Goal: Information Seeking & Learning: Learn about a topic

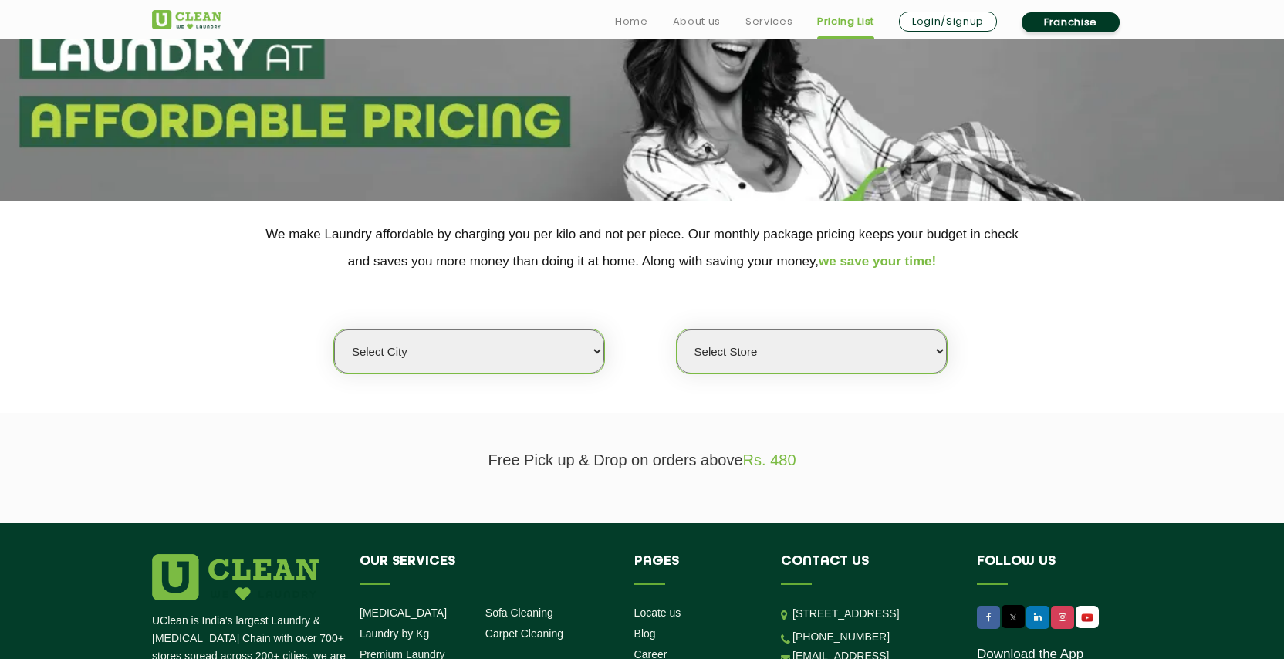
scroll to position [155, 0]
click at [499, 338] on select "Select city [GEOGRAPHIC_DATA] [GEOGRAPHIC_DATA] [GEOGRAPHIC_DATA] [GEOGRAPHIC_D…" at bounding box center [469, 351] width 270 height 44
select select "26"
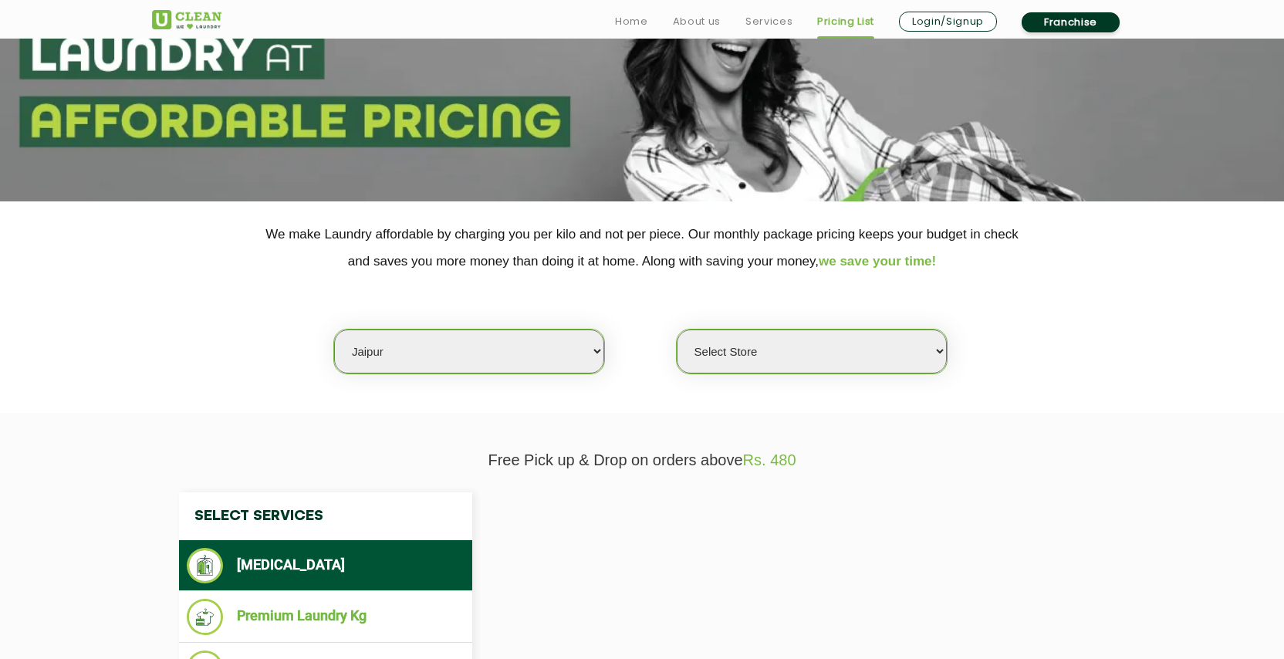
select select "0"
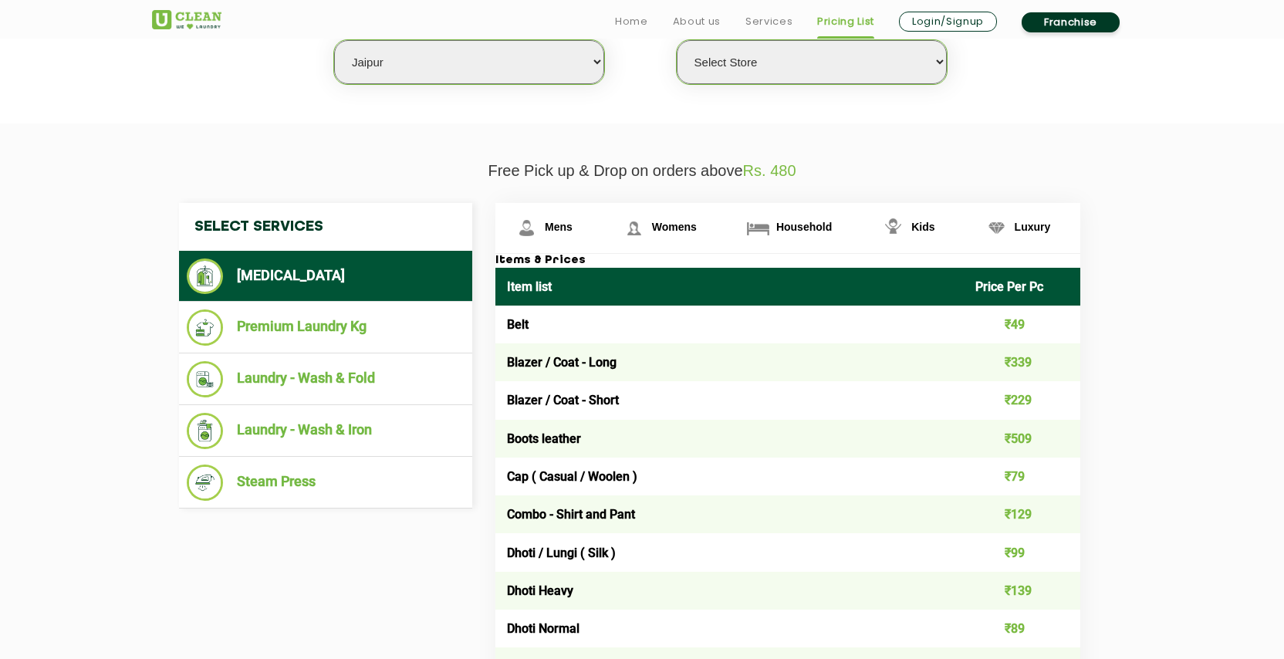
scroll to position [446, 0]
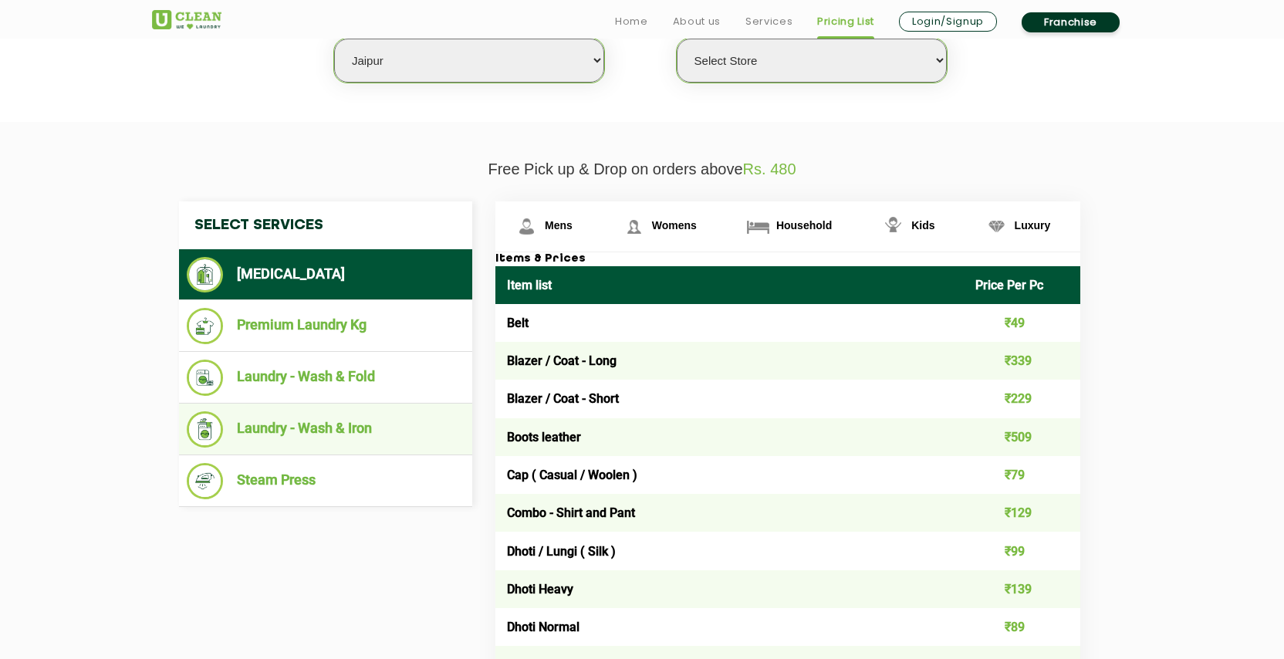
click at [384, 412] on li "Laundry - Wash & Iron" at bounding box center [326, 429] width 278 height 36
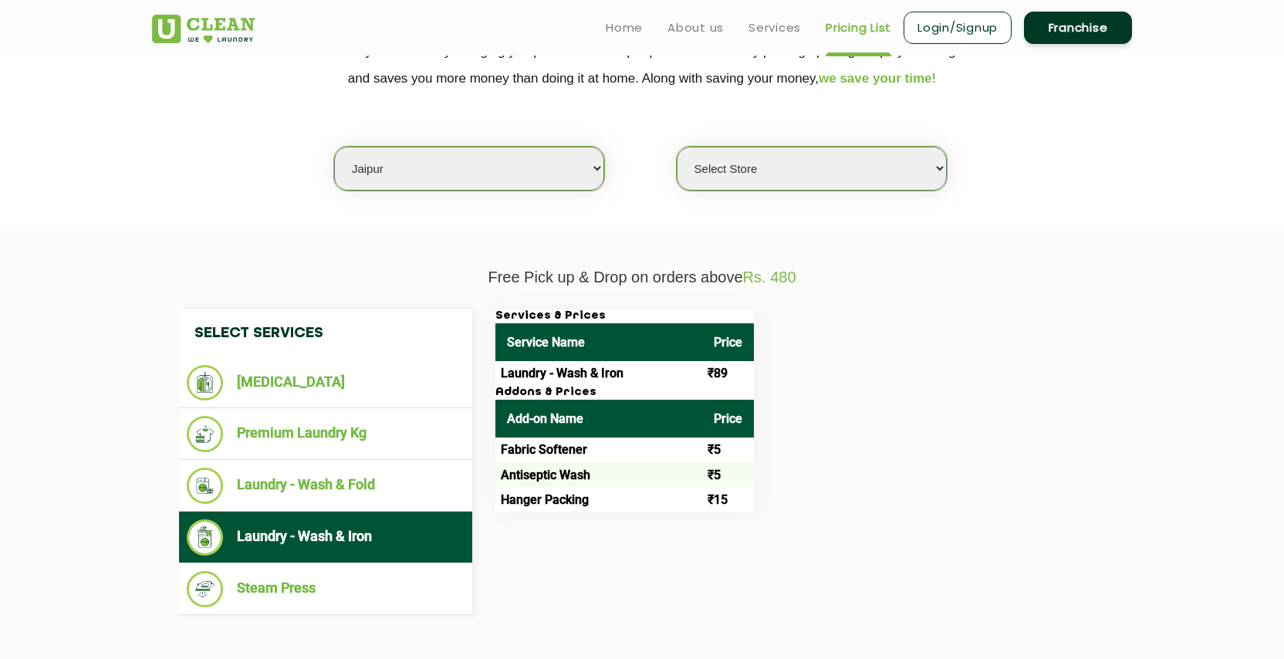
scroll to position [299, 0]
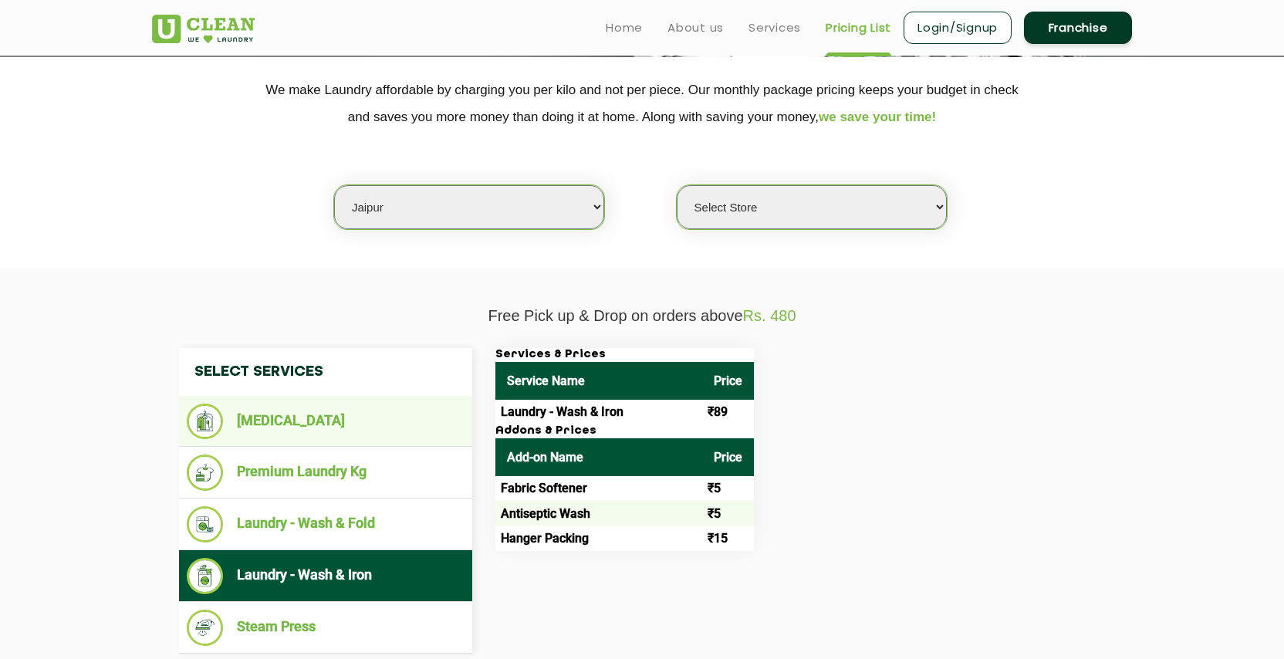
click at [372, 422] on li "[MEDICAL_DATA]" at bounding box center [326, 420] width 278 height 35
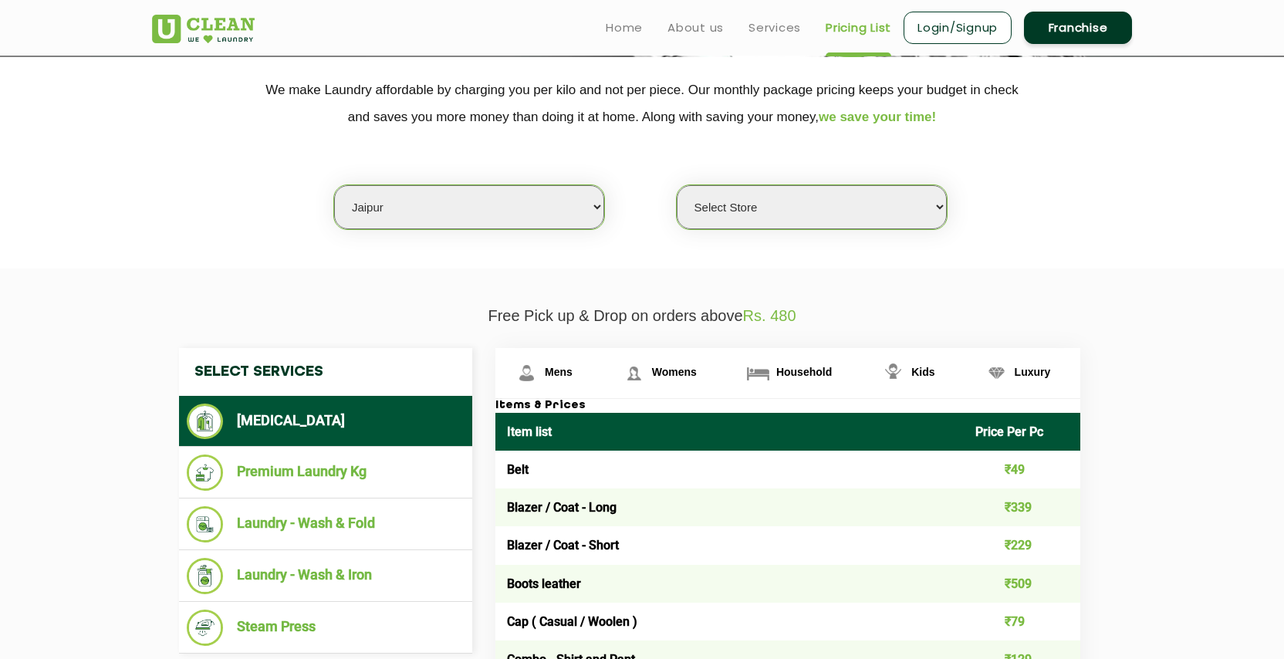
click at [372, 422] on li "[MEDICAL_DATA]" at bounding box center [326, 420] width 278 height 35
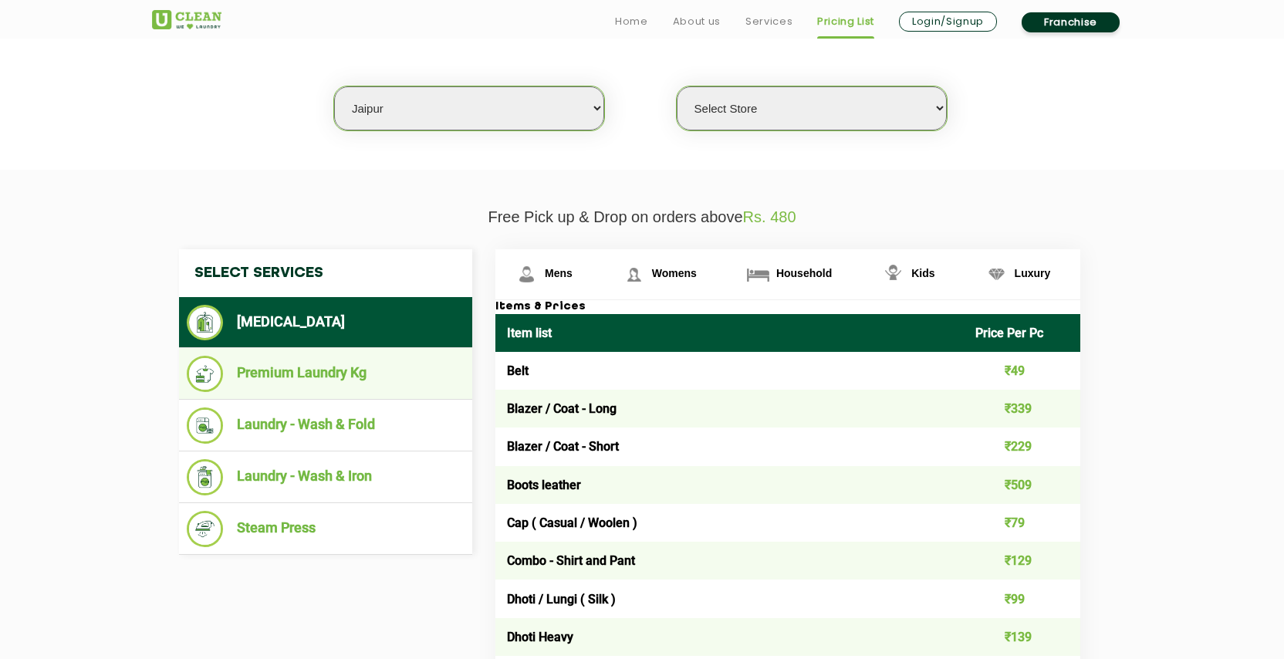
scroll to position [400, 0]
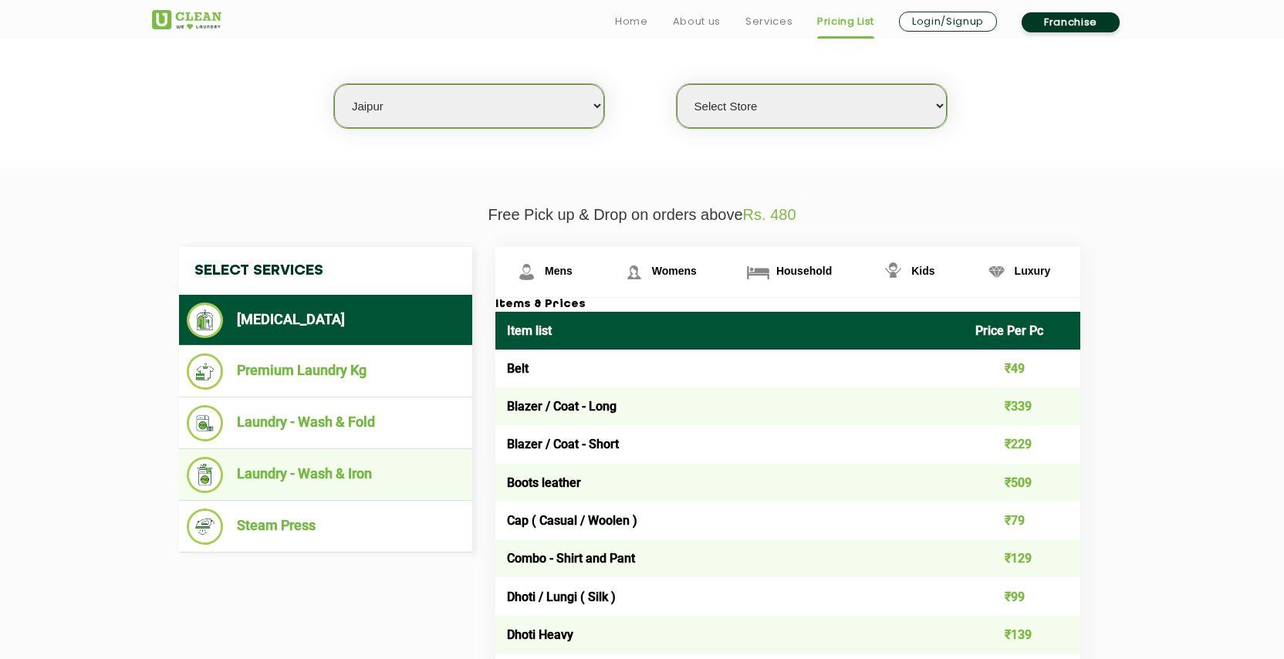
click at [338, 474] on li "Laundry - Wash & Iron" at bounding box center [326, 475] width 278 height 36
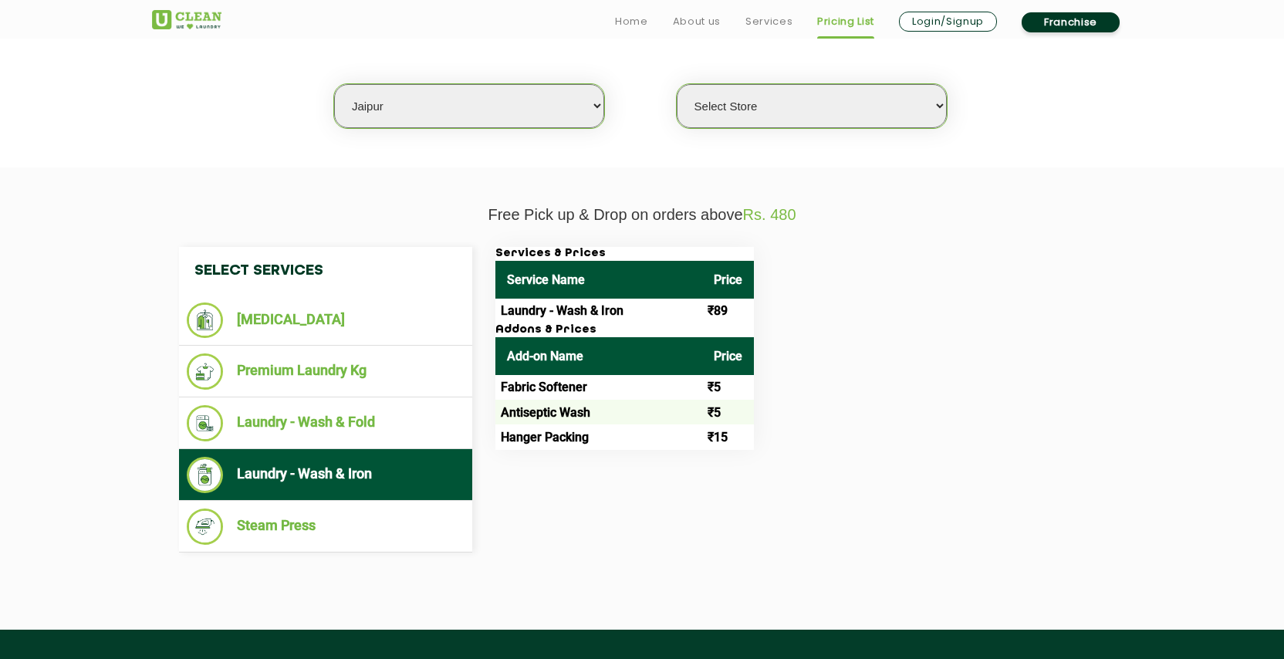
click at [561, 384] on td "Fabric Softener" at bounding box center [598, 387] width 207 height 25
click at [341, 415] on li "Laundry - Wash & Fold" at bounding box center [326, 423] width 278 height 36
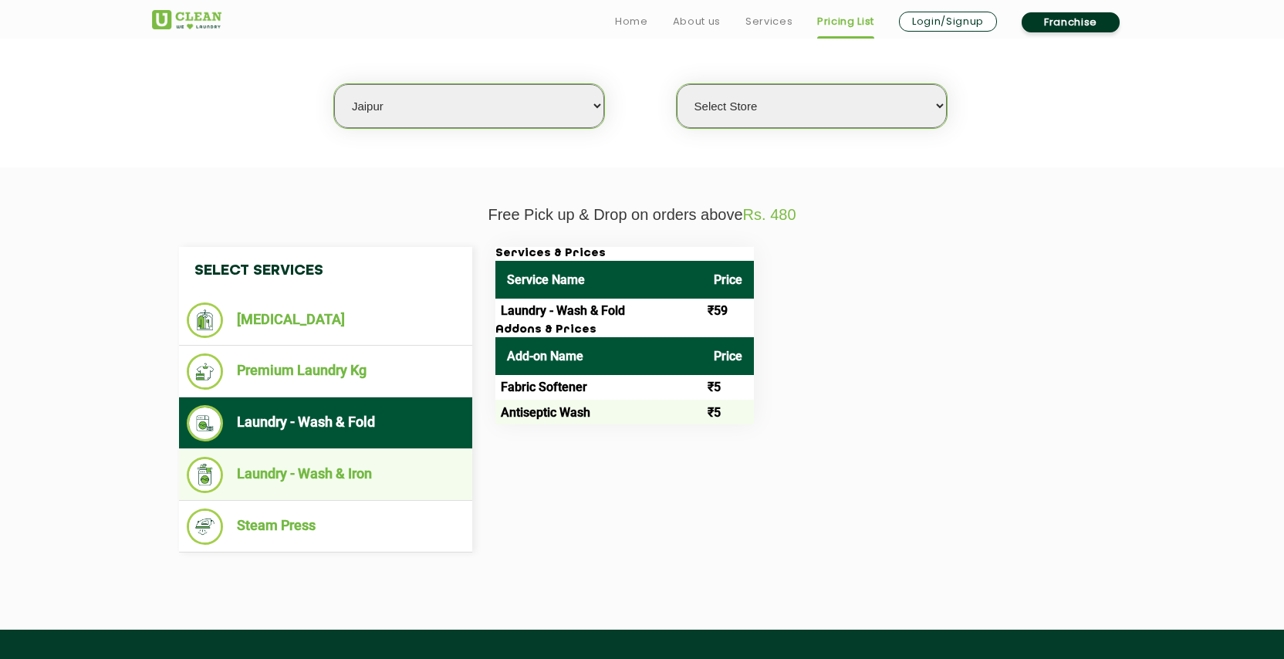
click at [339, 457] on li "Laundry - Wash & Iron" at bounding box center [326, 475] width 278 height 36
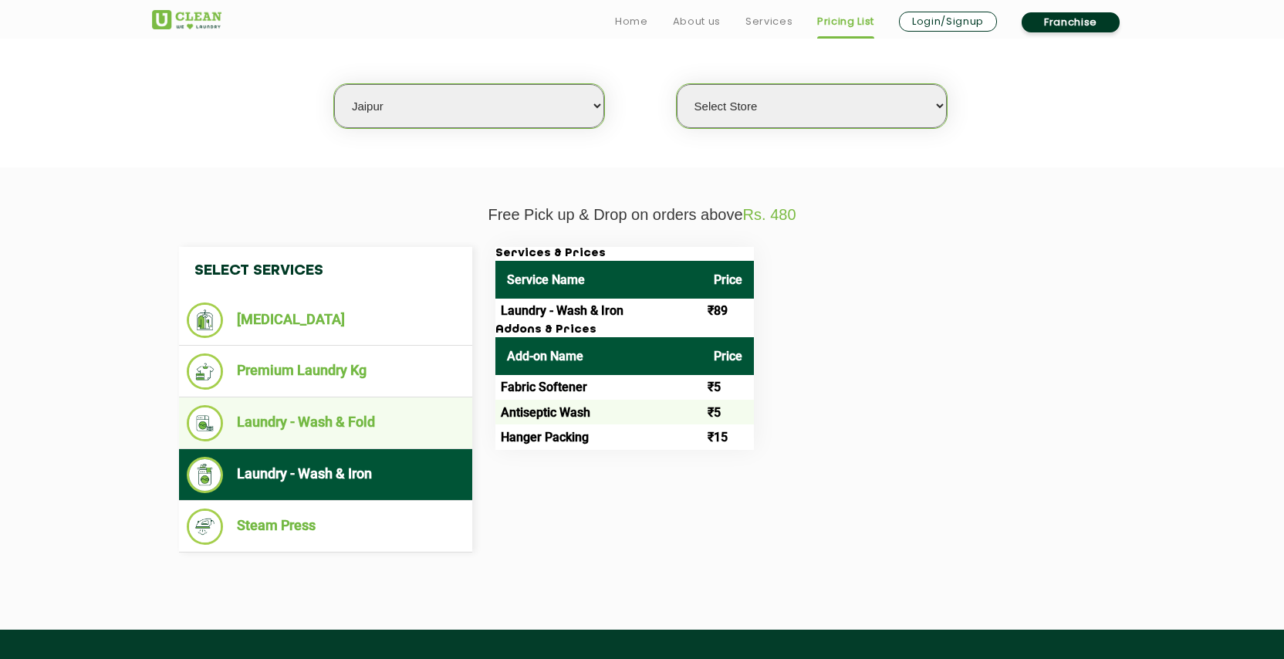
click at [350, 406] on li "Laundry - Wash & Fold" at bounding box center [326, 423] width 278 height 36
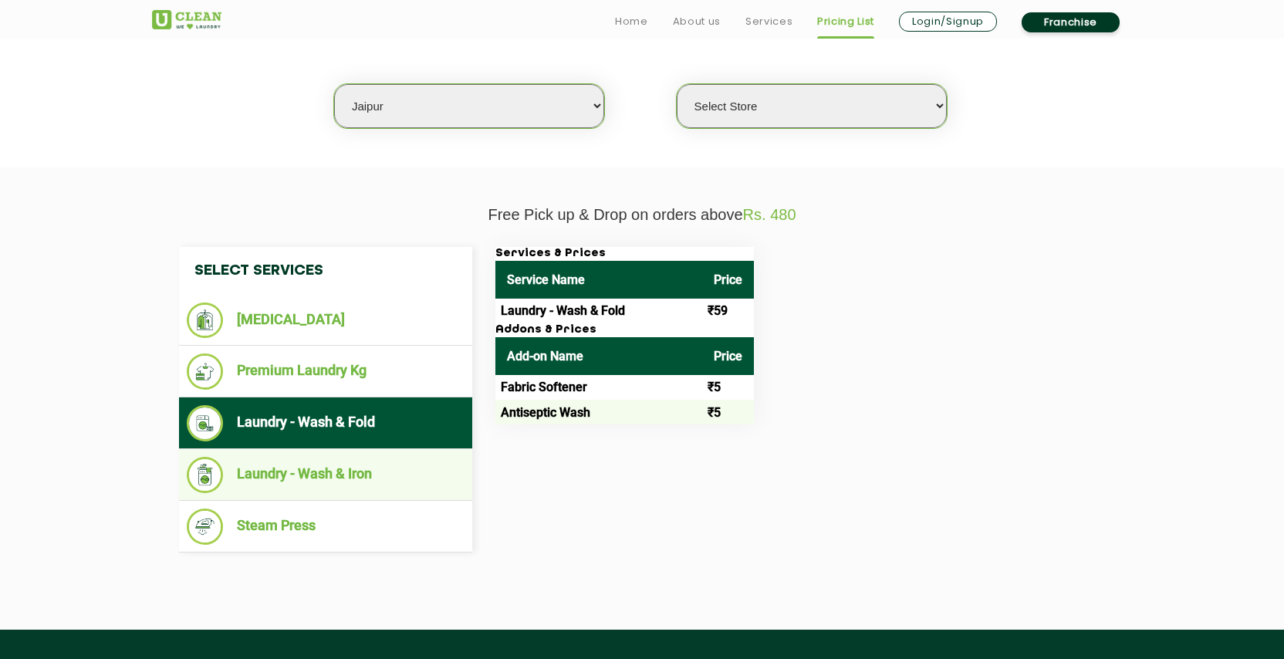
click at [416, 457] on li "Laundry - Wash & Iron" at bounding box center [326, 475] width 278 height 36
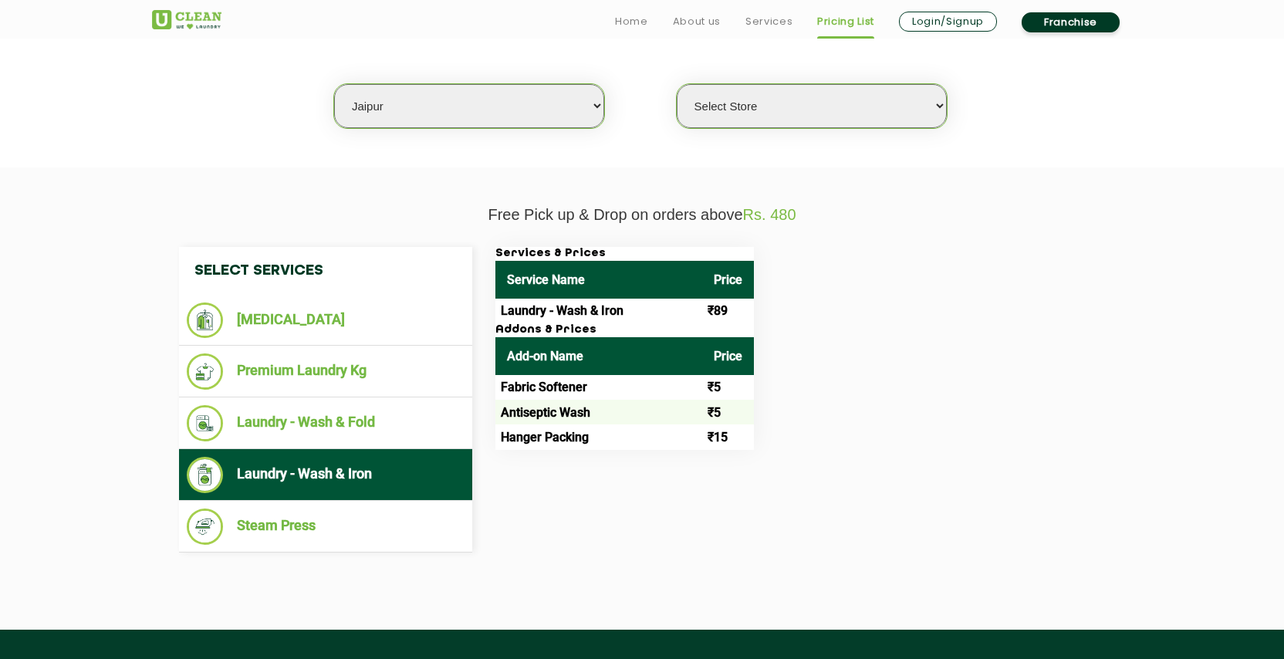
click at [202, 140] on section "We make Laundry affordable by charging you per kilo and not per piece. Our mont…" at bounding box center [642, 61] width 1284 height 211
click at [611, 16] on ul "Home About us Services Pricing List Login/Signup Franchise" at bounding box center [866, 21] width 529 height 25
click at [622, 19] on link "Home" at bounding box center [631, 21] width 33 height 19
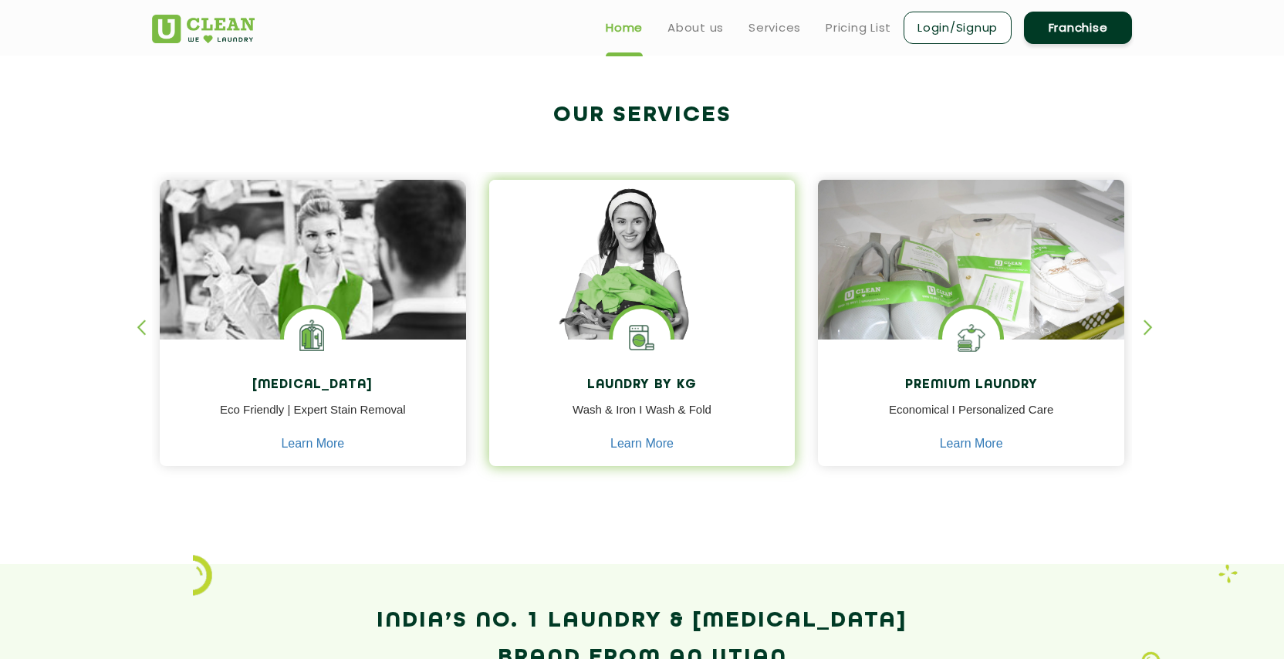
scroll to position [541, 0]
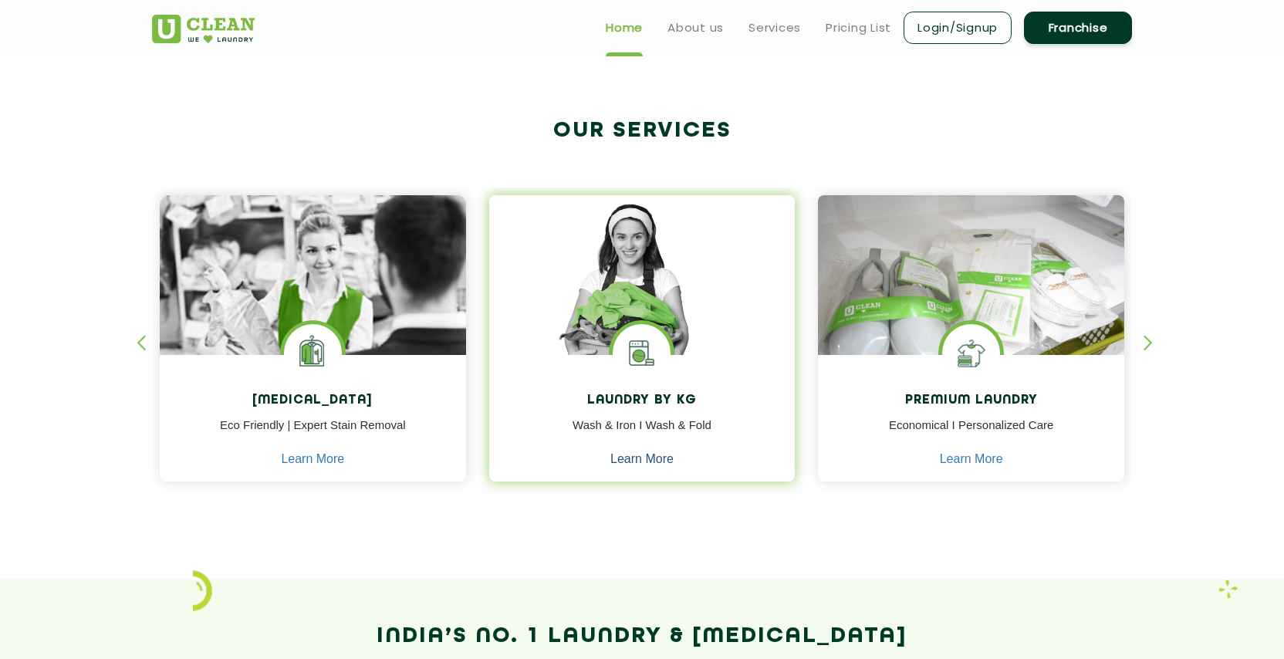
click at [650, 460] on link "Learn More" at bounding box center [641, 459] width 63 height 14
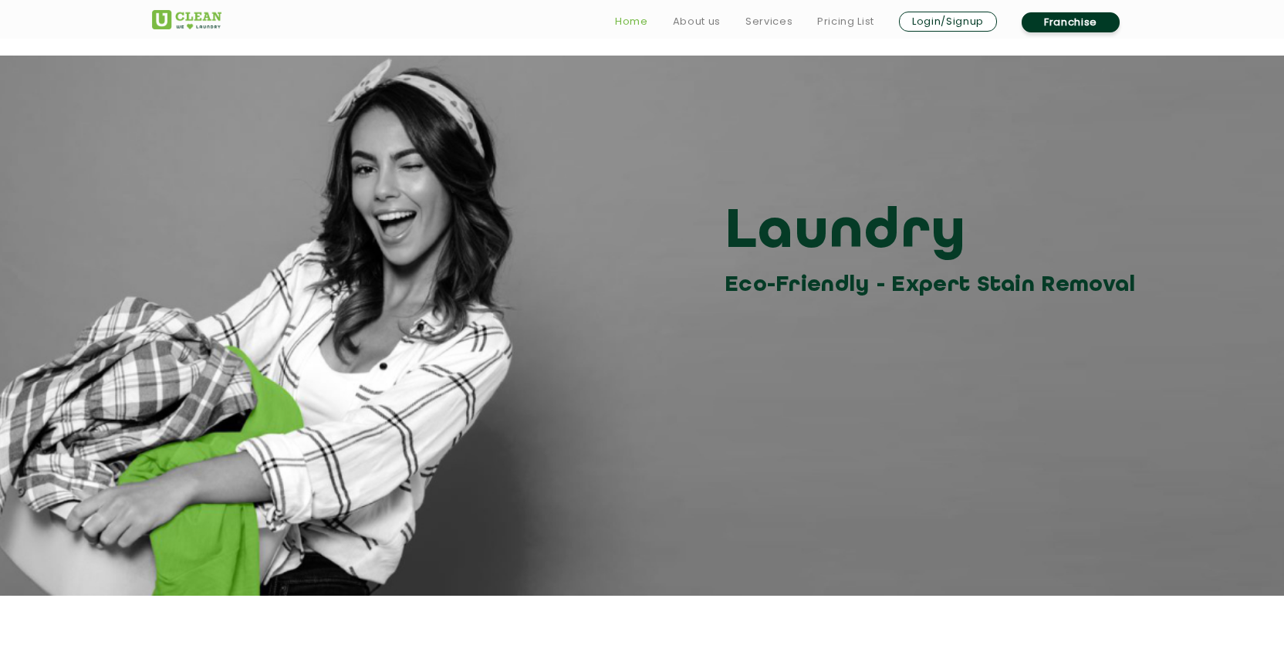
click at [629, 24] on link "Home" at bounding box center [631, 21] width 33 height 19
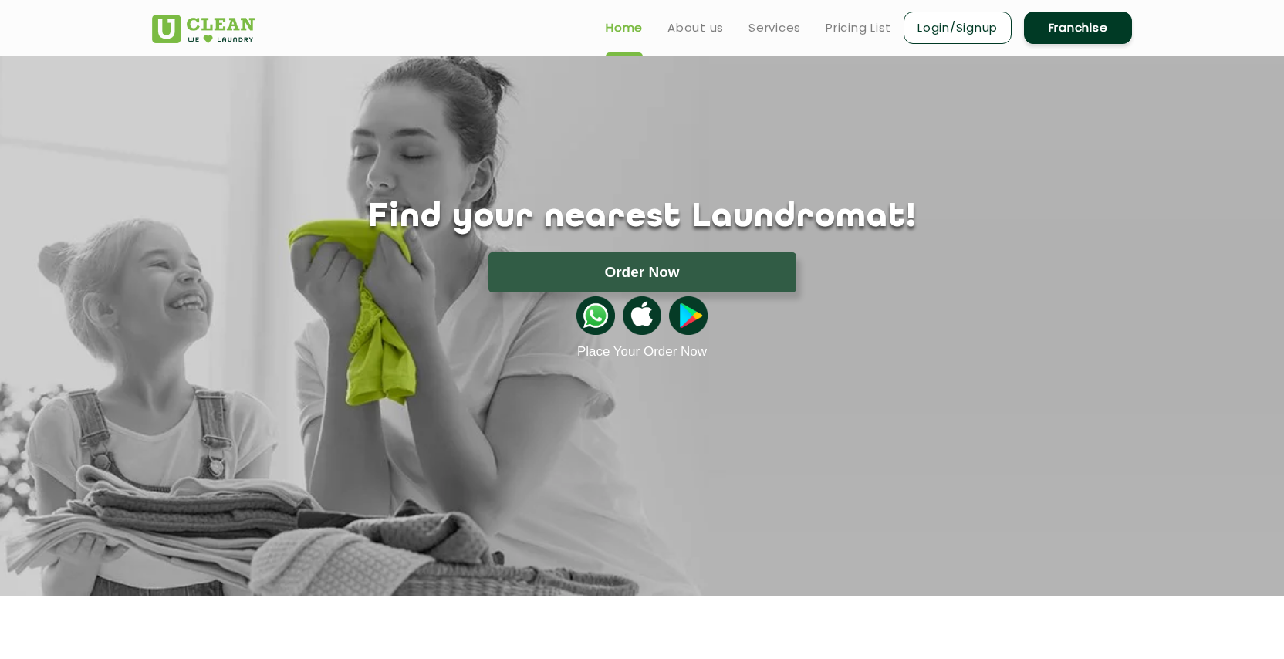
click at [584, 322] on img at bounding box center [595, 315] width 39 height 39
